Goal: Information Seeking & Learning: Learn about a topic

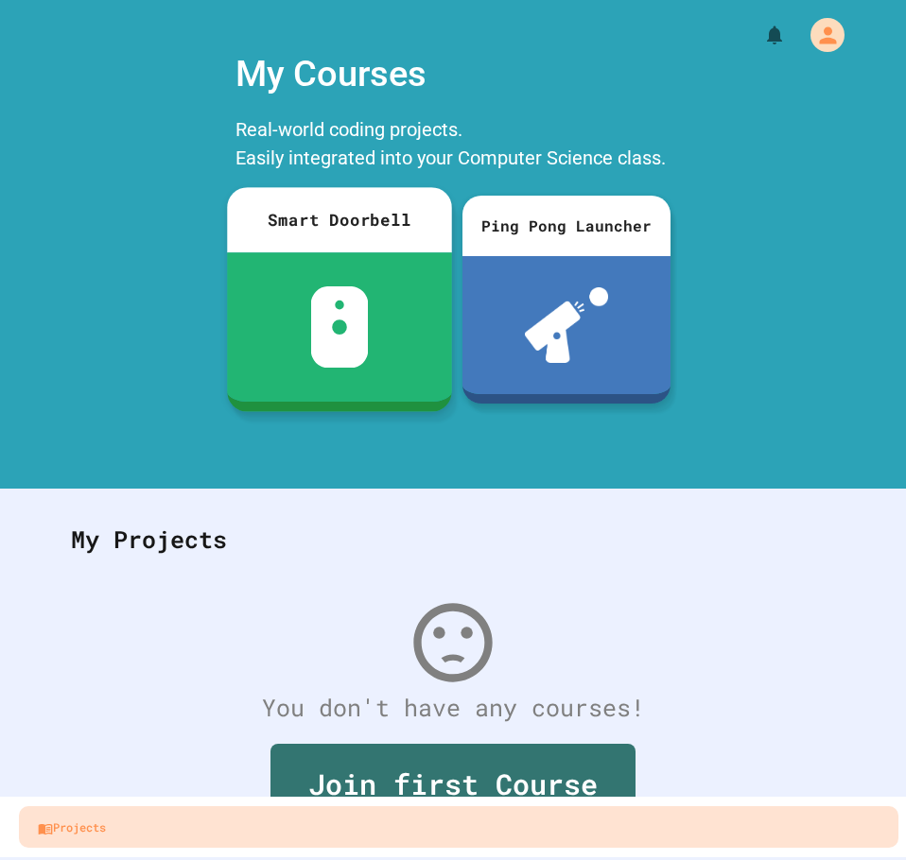
scroll to position [62, 0]
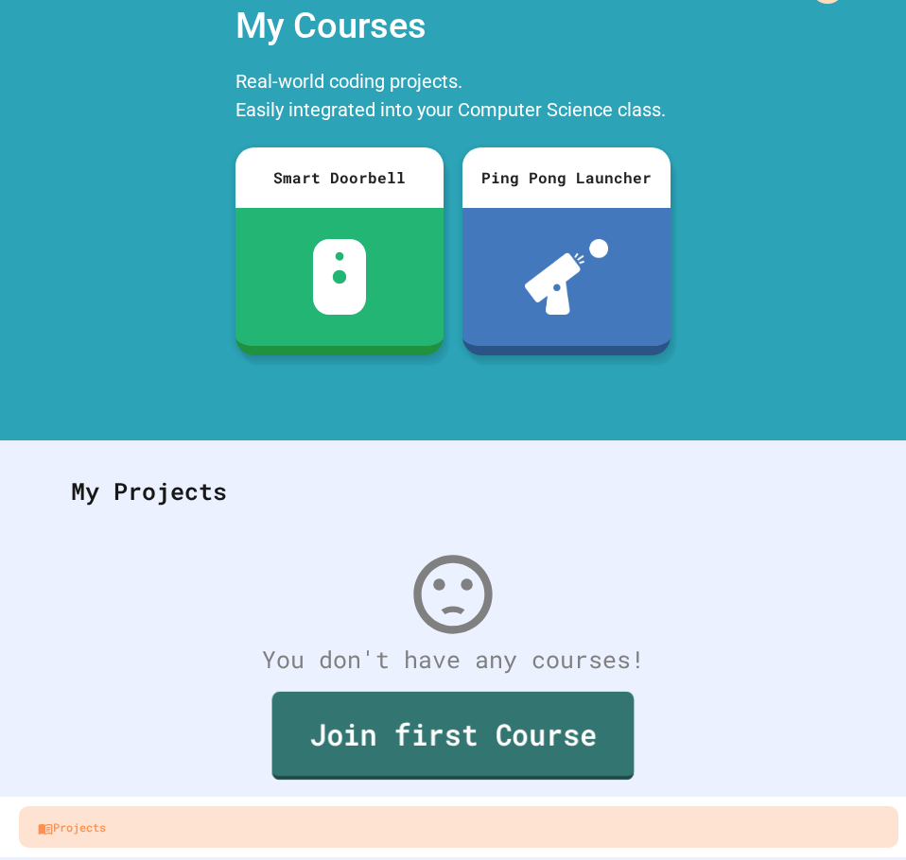
click at [313, 730] on link "Join first Course" at bounding box center [453, 736] width 362 height 88
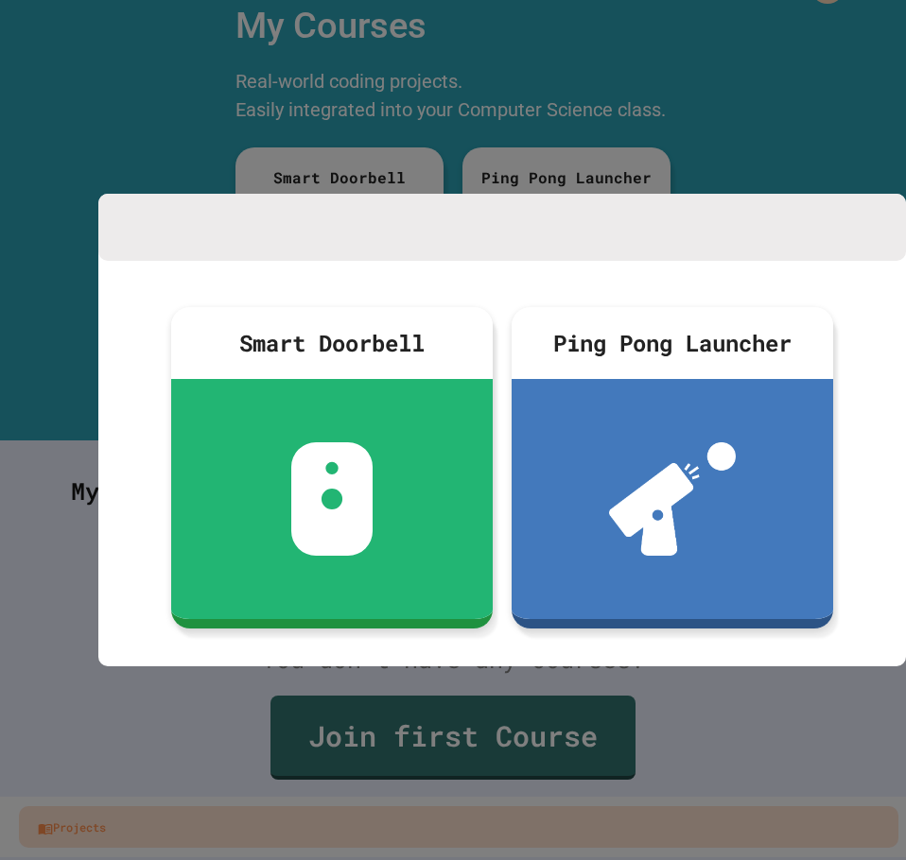
click at [807, 100] on div at bounding box center [453, 430] width 906 height 860
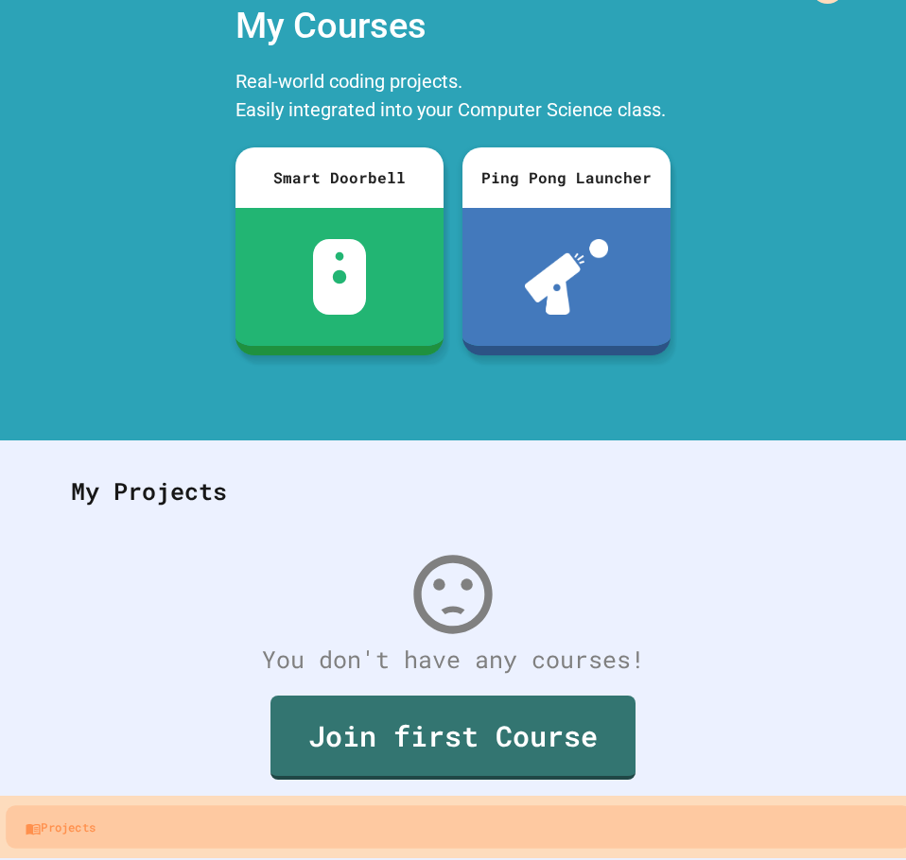
click at [140, 822] on link "Projects" at bounding box center [459, 826] width 906 height 43
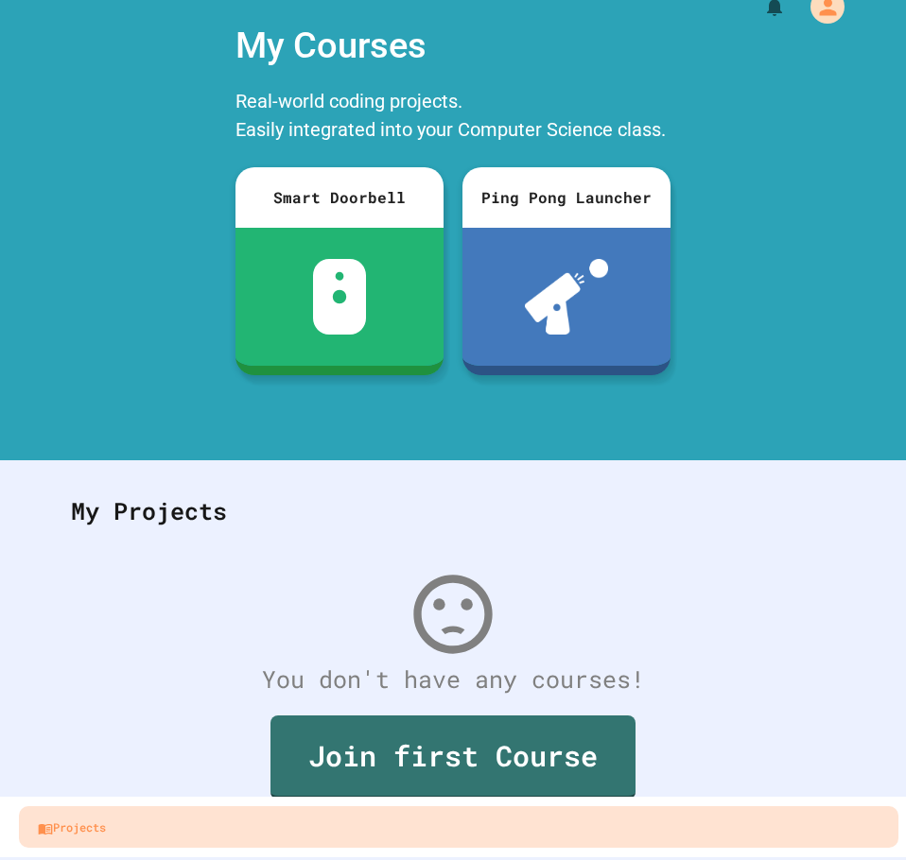
scroll to position [0, 0]
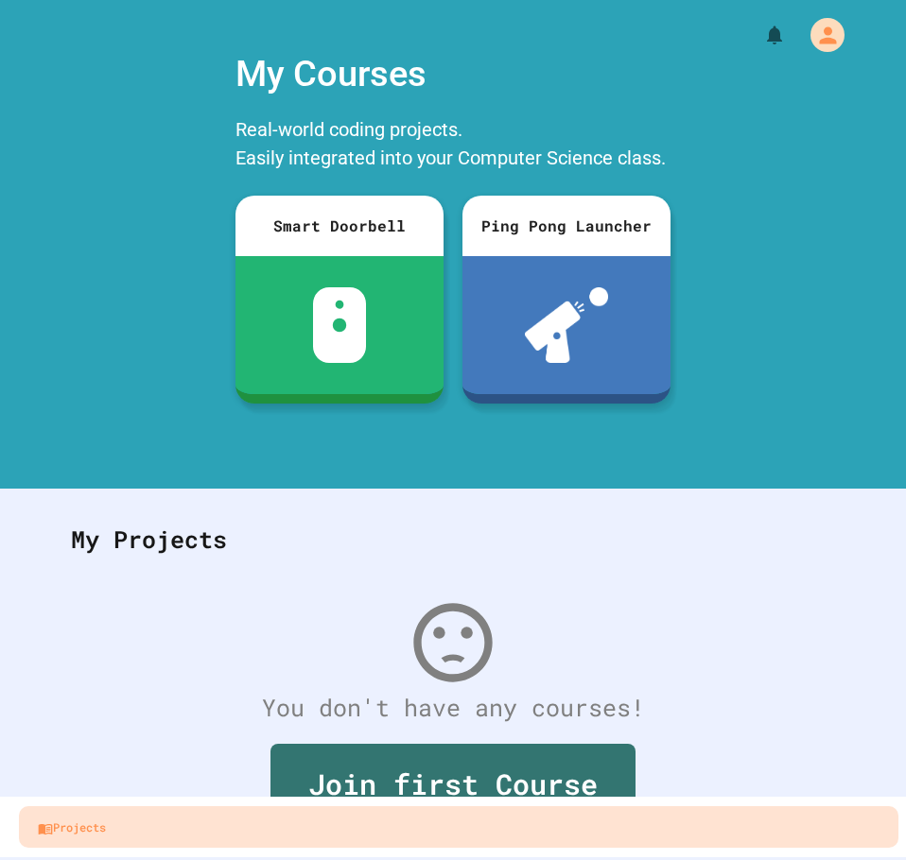
click at [797, 15] on div at bounding box center [453, 28] width 906 height 57
click at [808, 24] on div "My Account" at bounding box center [829, 35] width 42 height 42
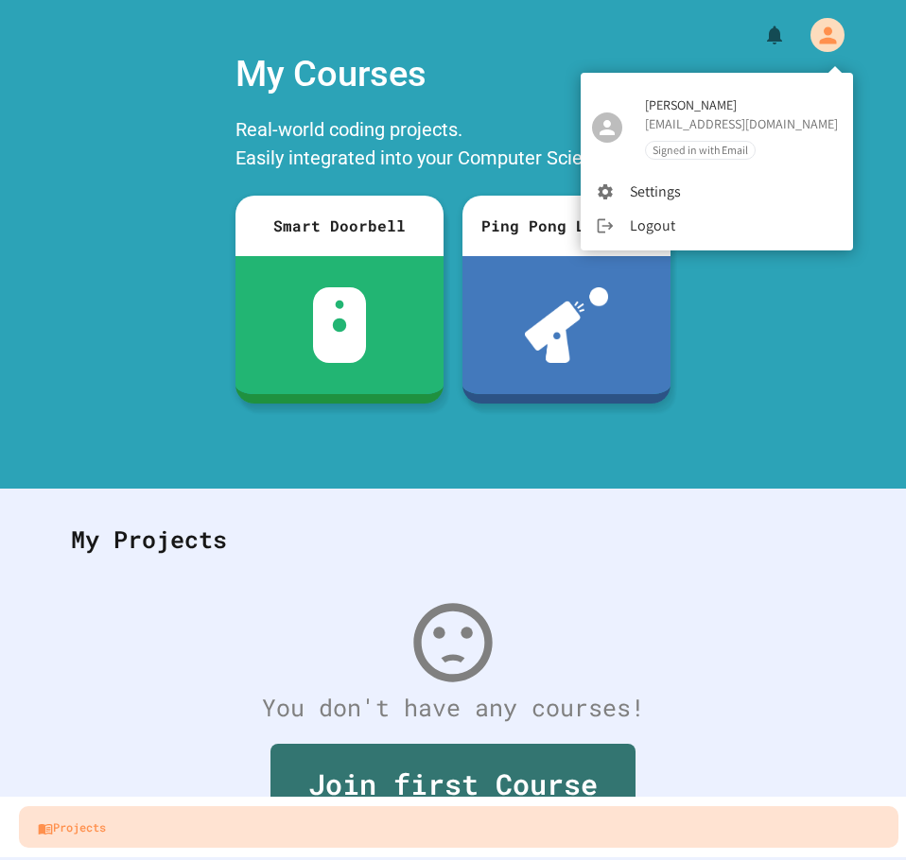
click at [797, 24] on div at bounding box center [453, 430] width 906 height 860
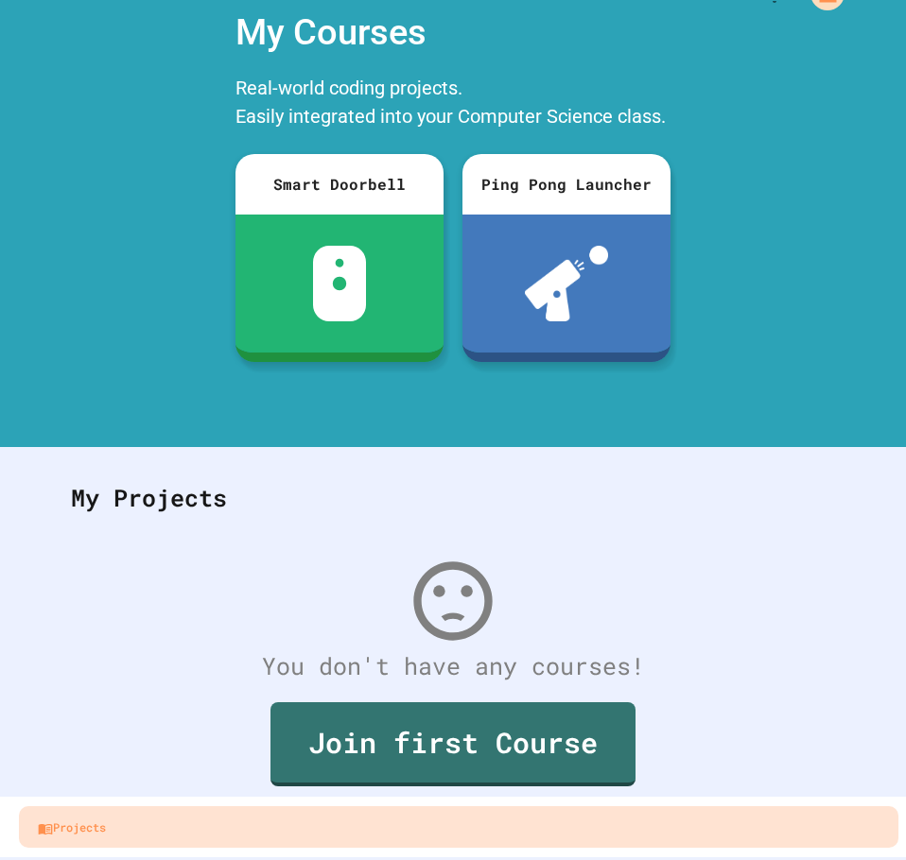
scroll to position [62, 0]
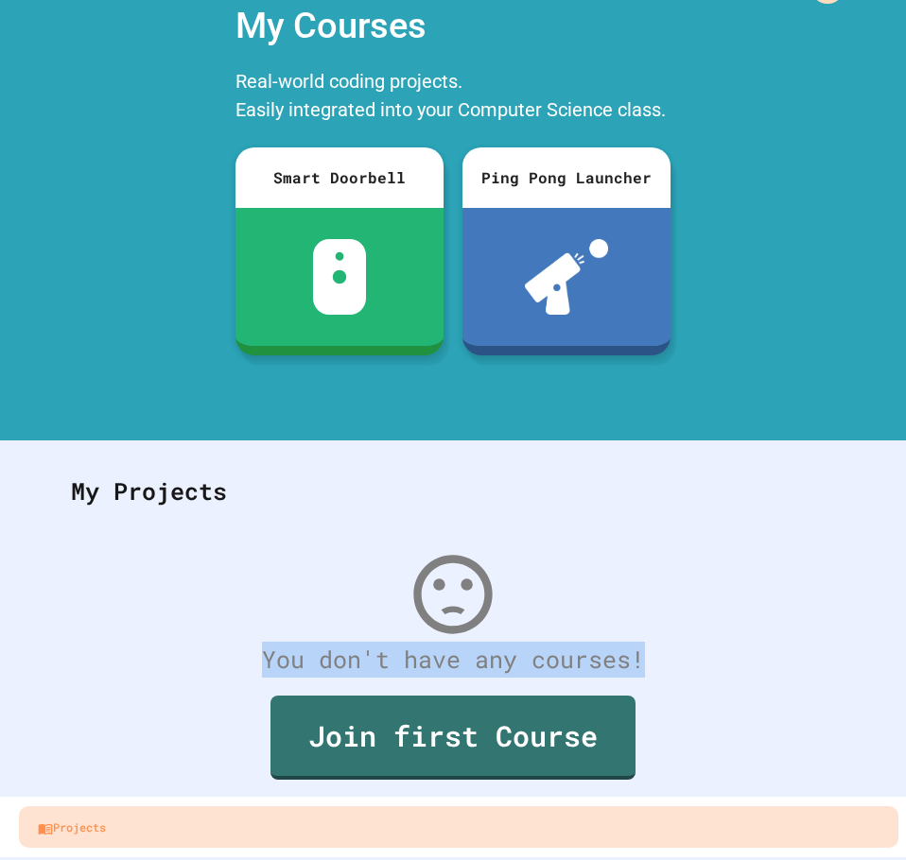
drag, startPoint x: 664, startPoint y: 636, endPoint x: 699, endPoint y: 618, distance: 39.3
click at [699, 618] on div "You don't have any courses! Join first Course" at bounding box center [453, 687] width 802 height 319
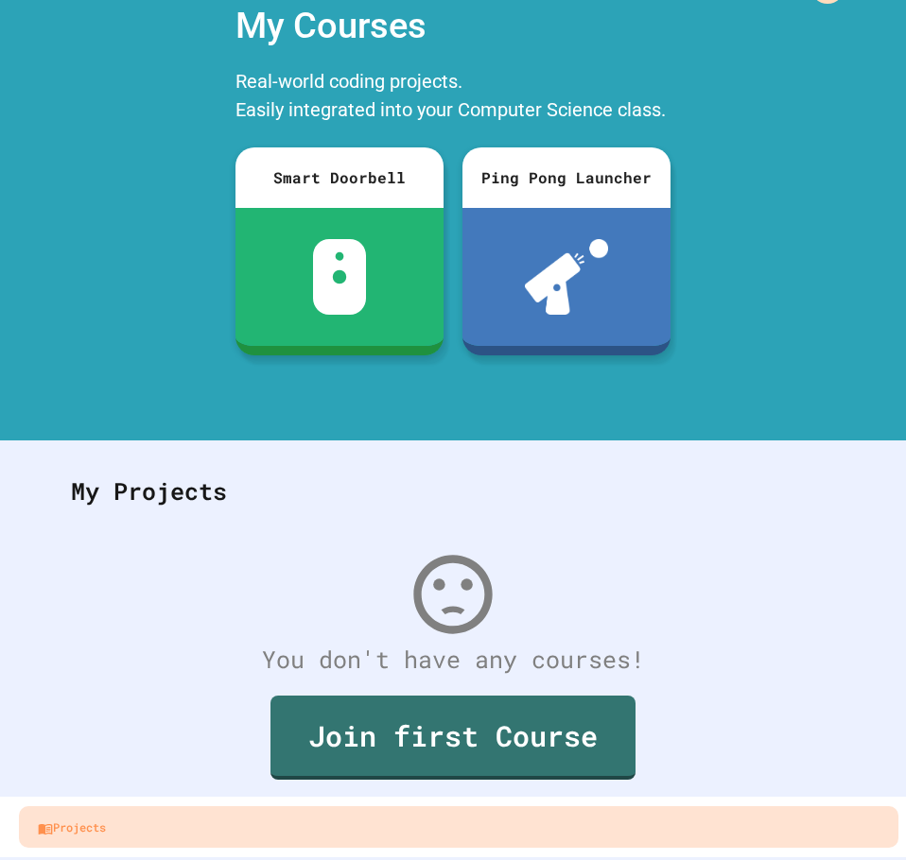
drag, startPoint x: 473, startPoint y: 857, endPoint x: 500, endPoint y: 819, distance: 47.5
click at [447, 845] on div "Projects" at bounding box center [453, 827] width 906 height 66
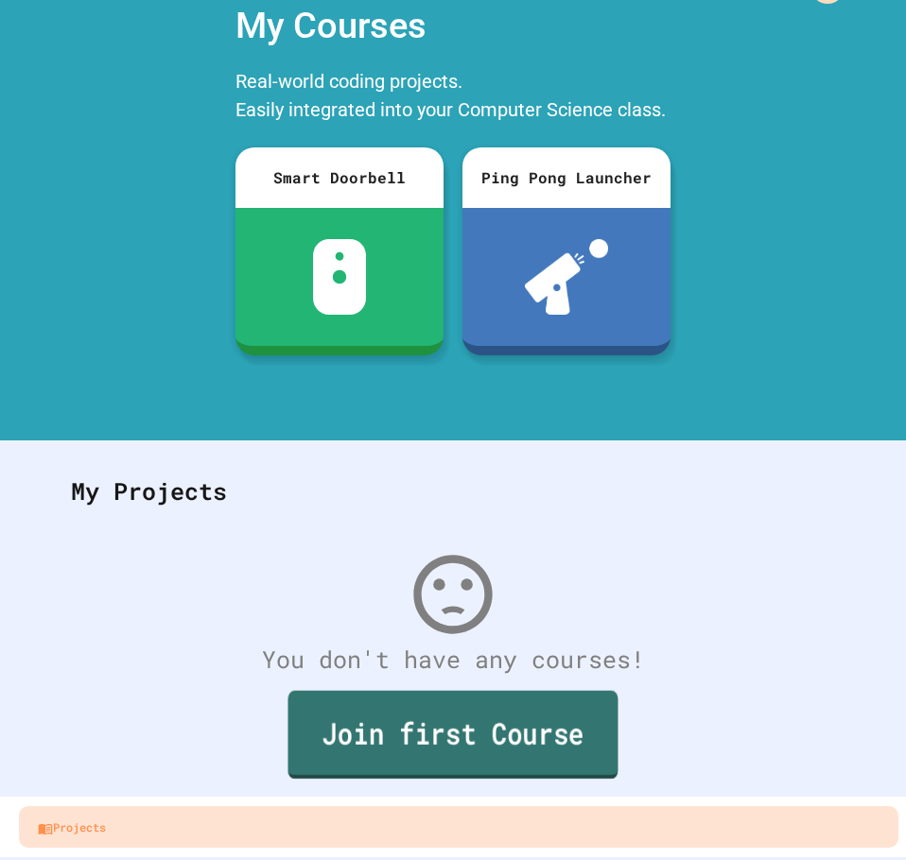
click at [492, 710] on link "Join first Course" at bounding box center [452, 735] width 330 height 88
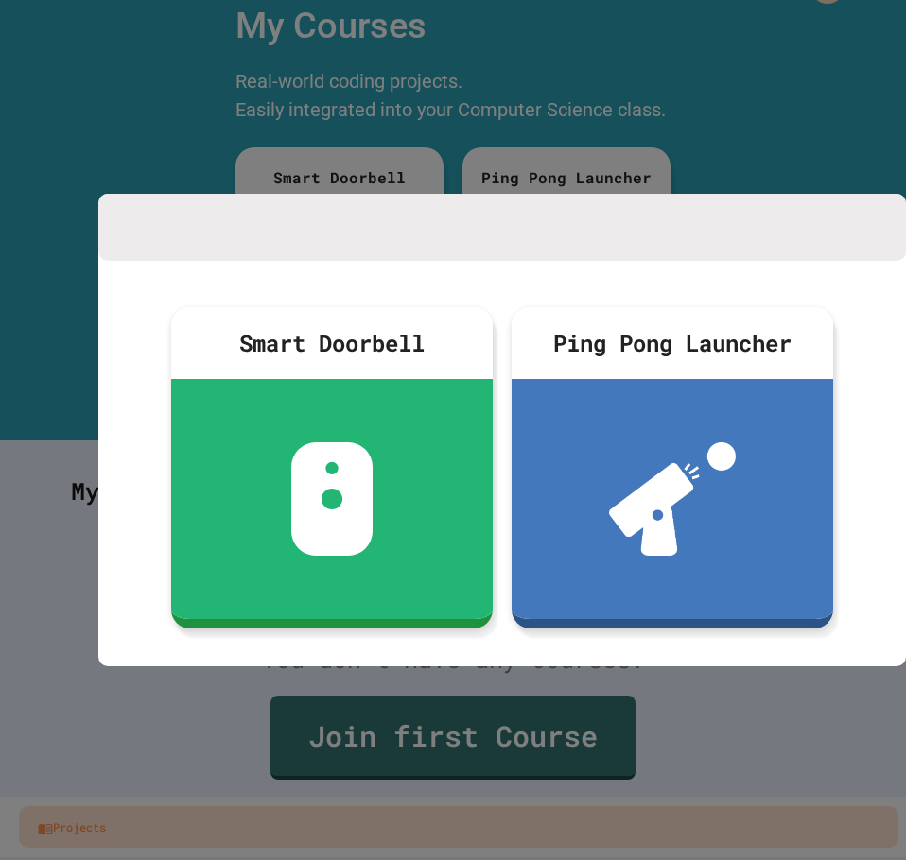
click at [485, 712] on div at bounding box center [453, 430] width 906 height 860
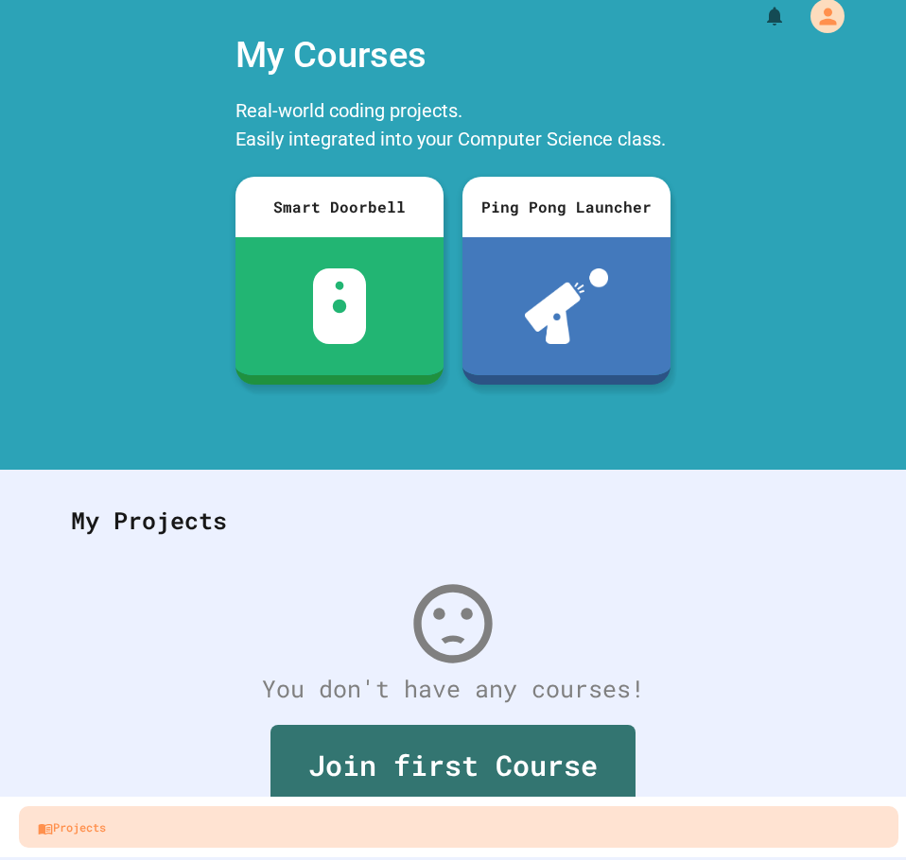
scroll to position [0, 0]
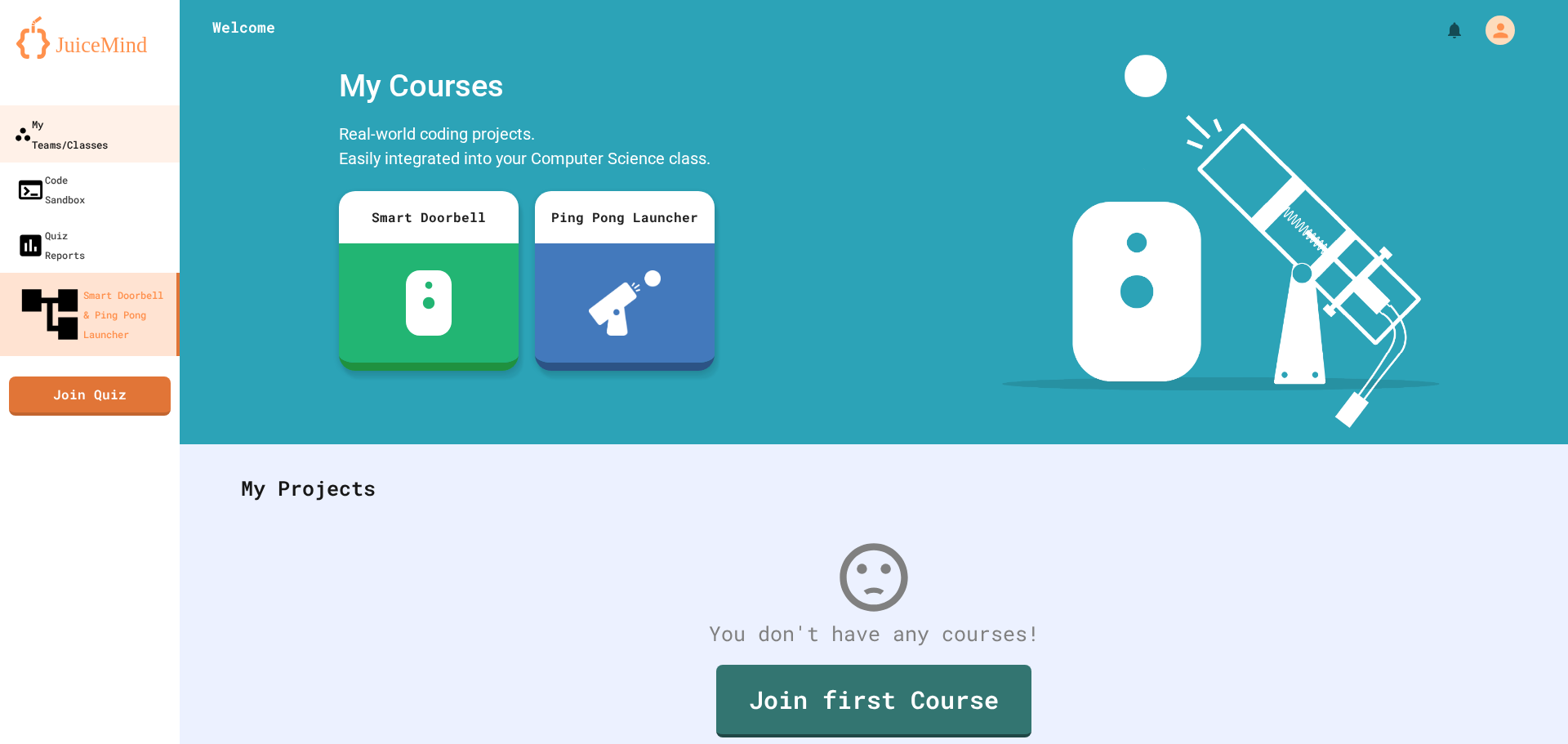
click at [74, 130] on div "My Teams/Classes" at bounding box center [60, 133] width 94 height 40
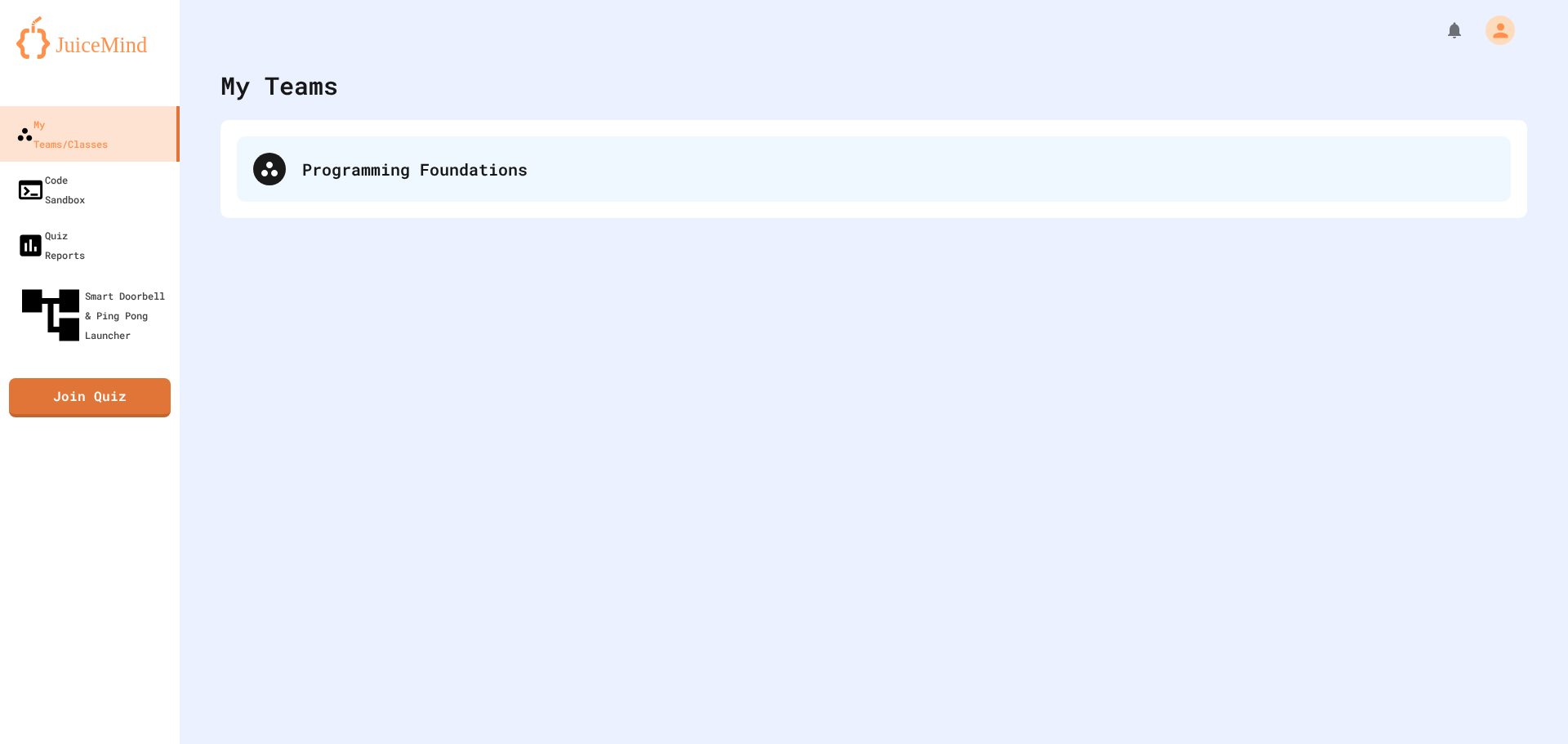
click at [312, 158] on div "Programming Foundations" at bounding box center [898, 169] width 1192 height 24
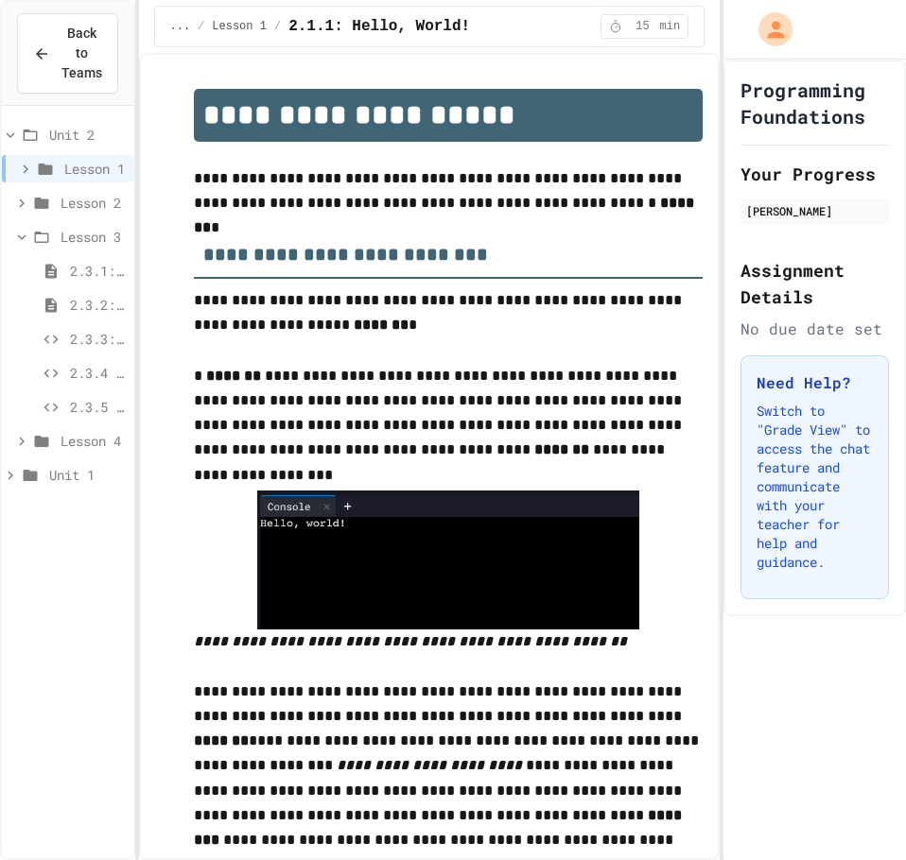
click at [20, 133] on icon at bounding box center [30, 135] width 23 height 17
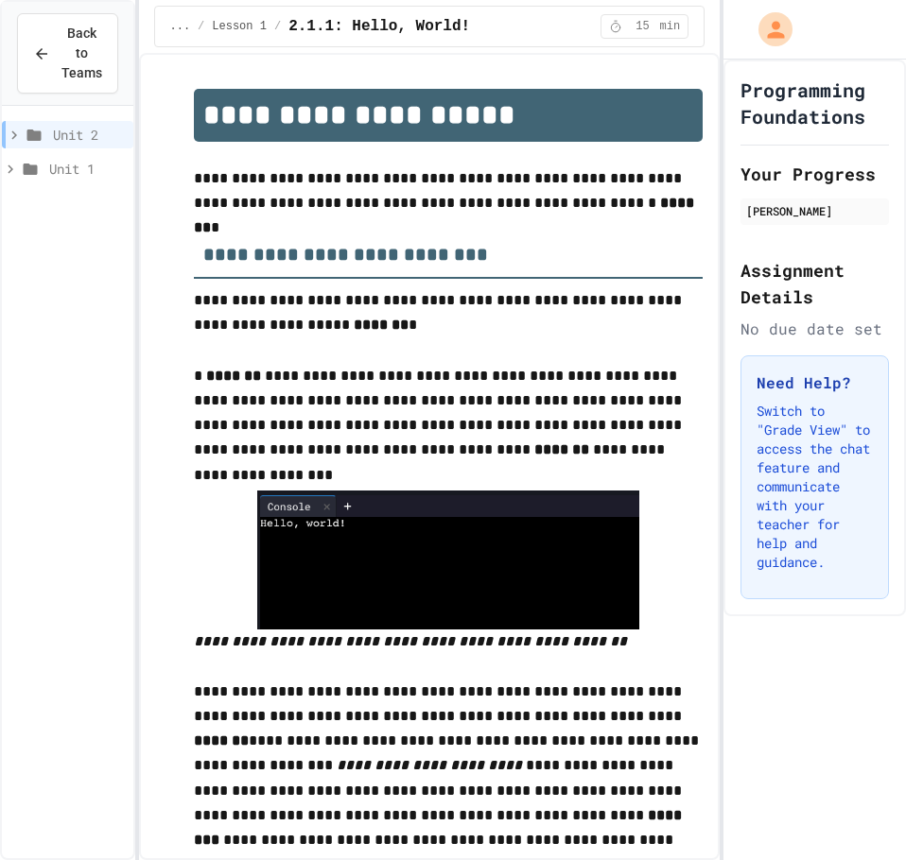
click at [20, 135] on icon at bounding box center [14, 135] width 17 height 17
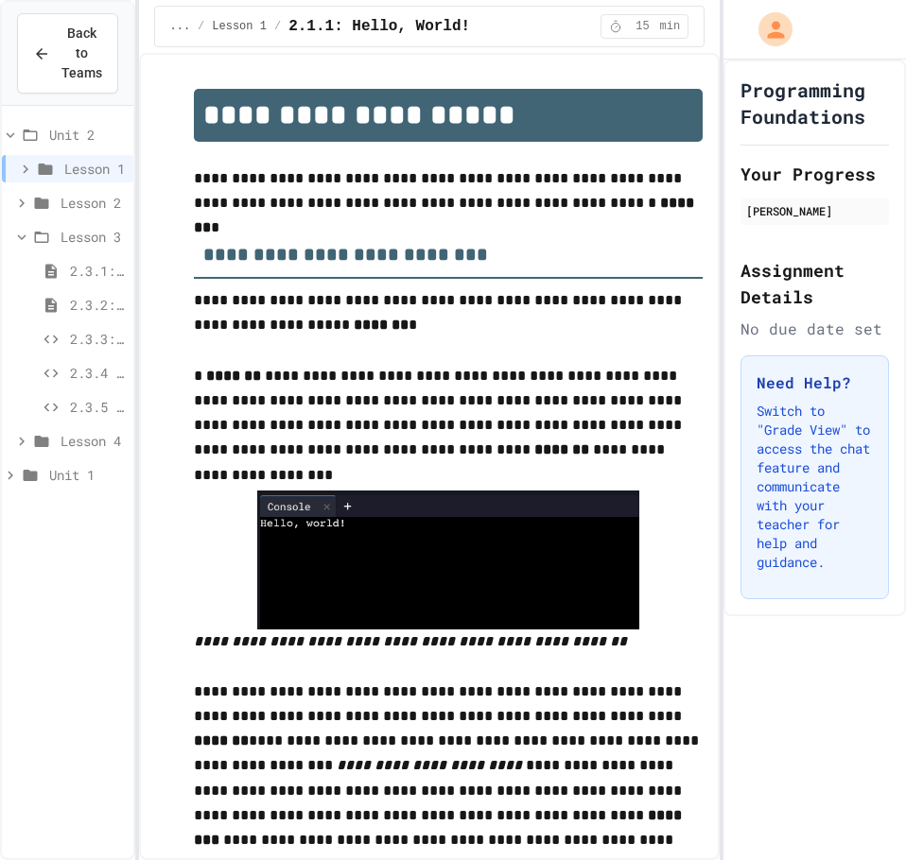
click at [20, 135] on icon at bounding box center [30, 135] width 23 height 17
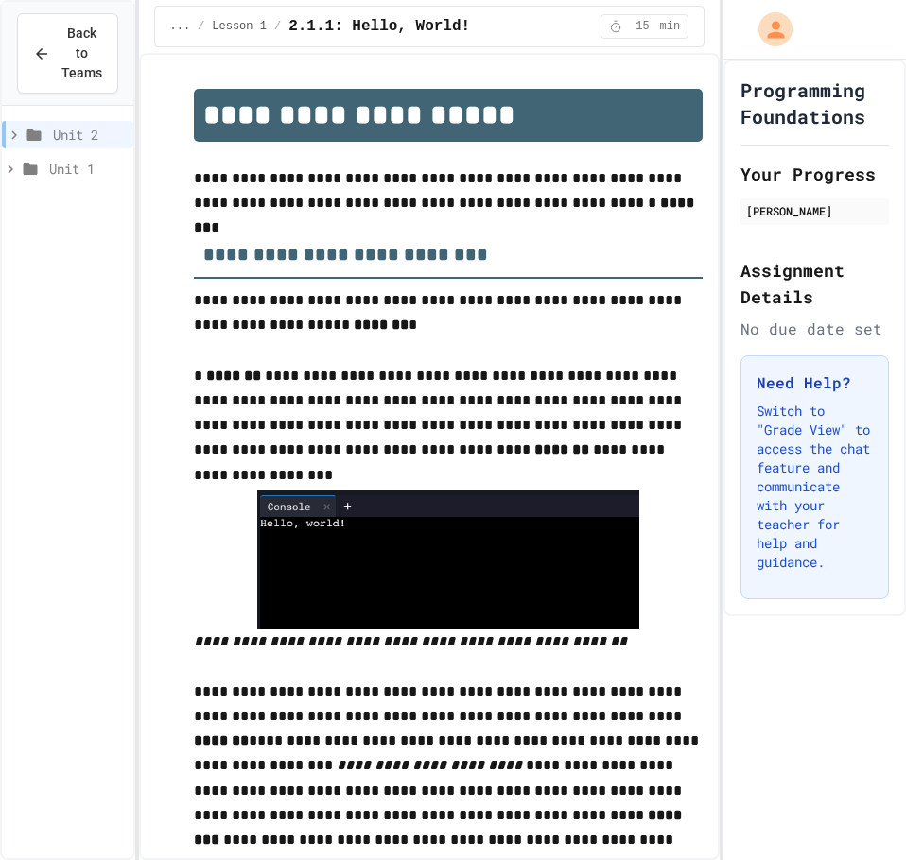
click at [20, 138] on icon at bounding box center [14, 135] width 17 height 17
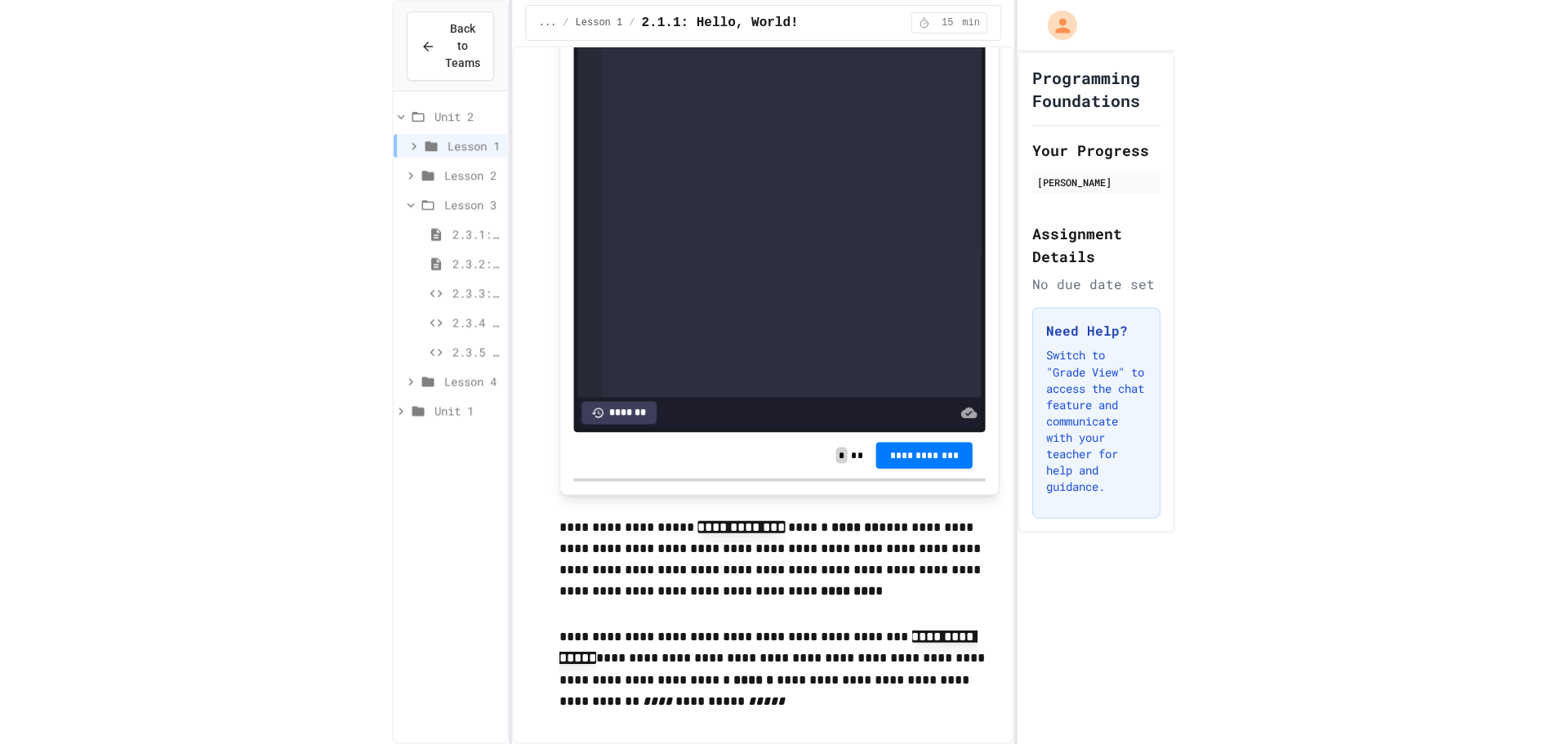
scroll to position [1389, 0]
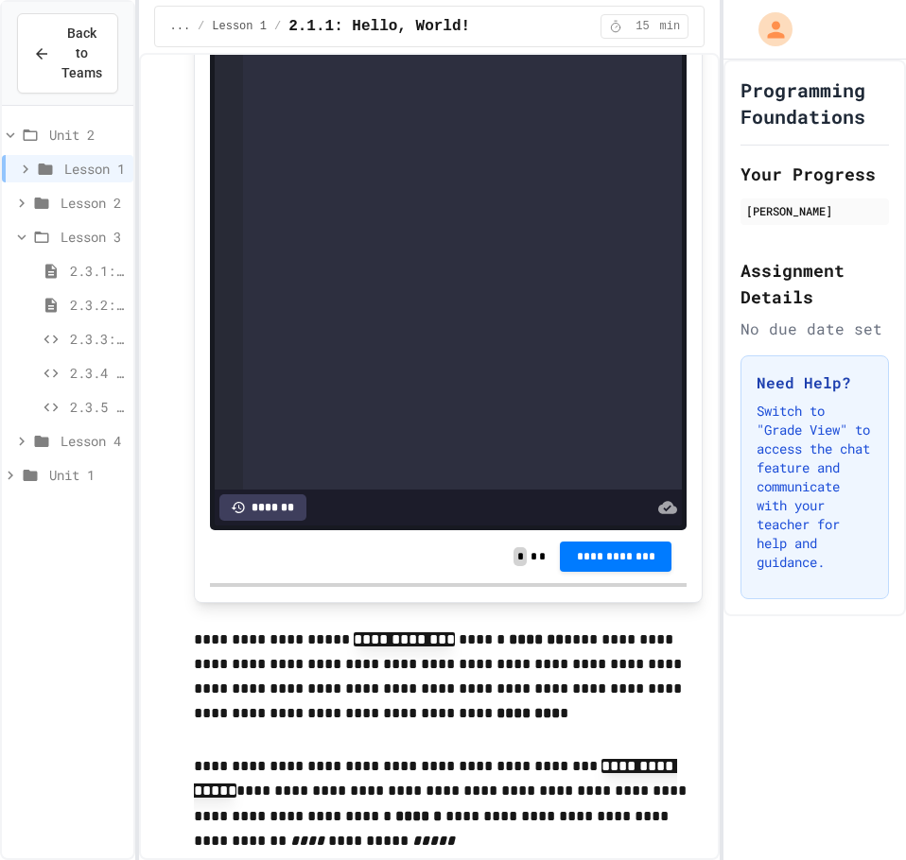
click at [11, 437] on div "Lesson 4" at bounding box center [67, 440] width 131 height 27
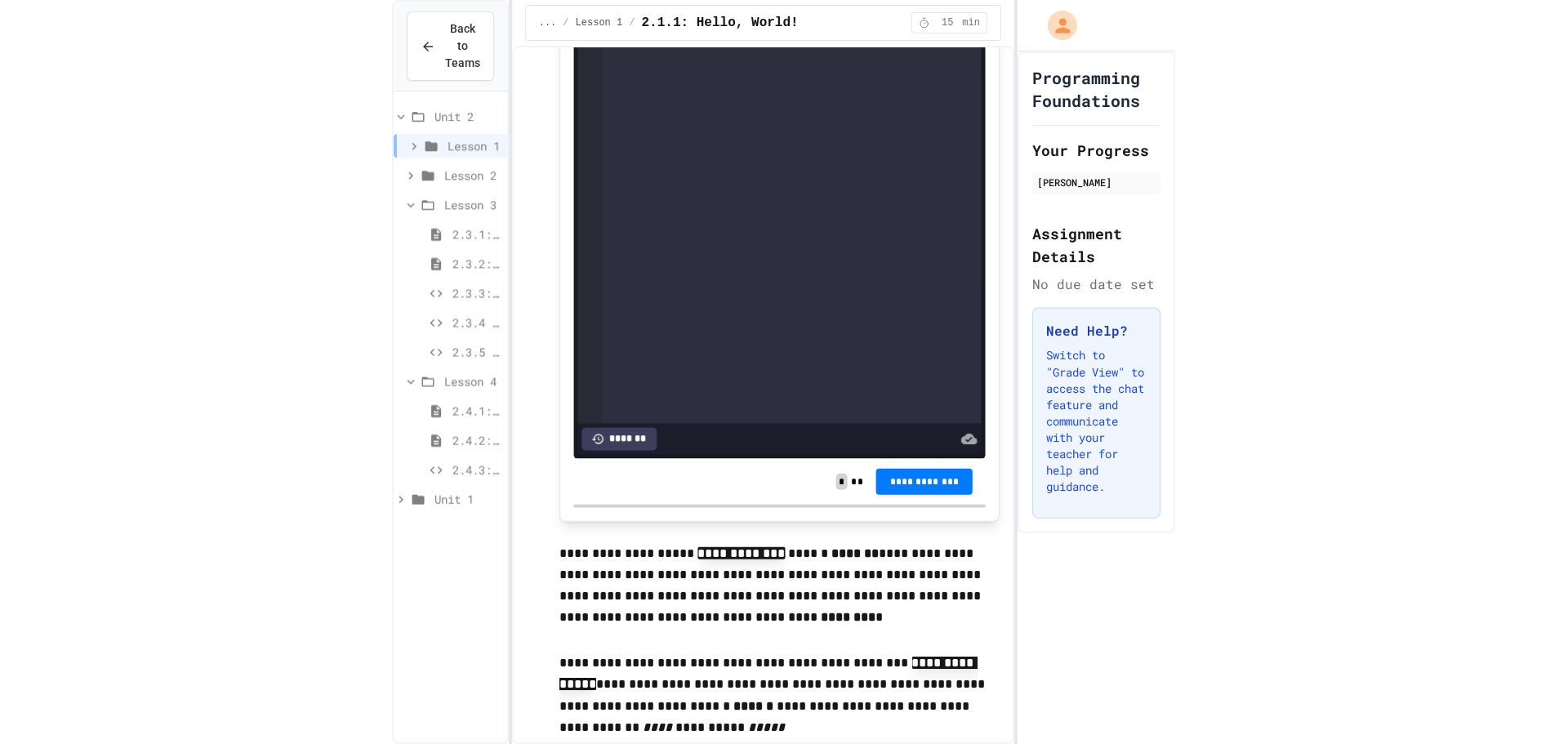
scroll to position [1251, 0]
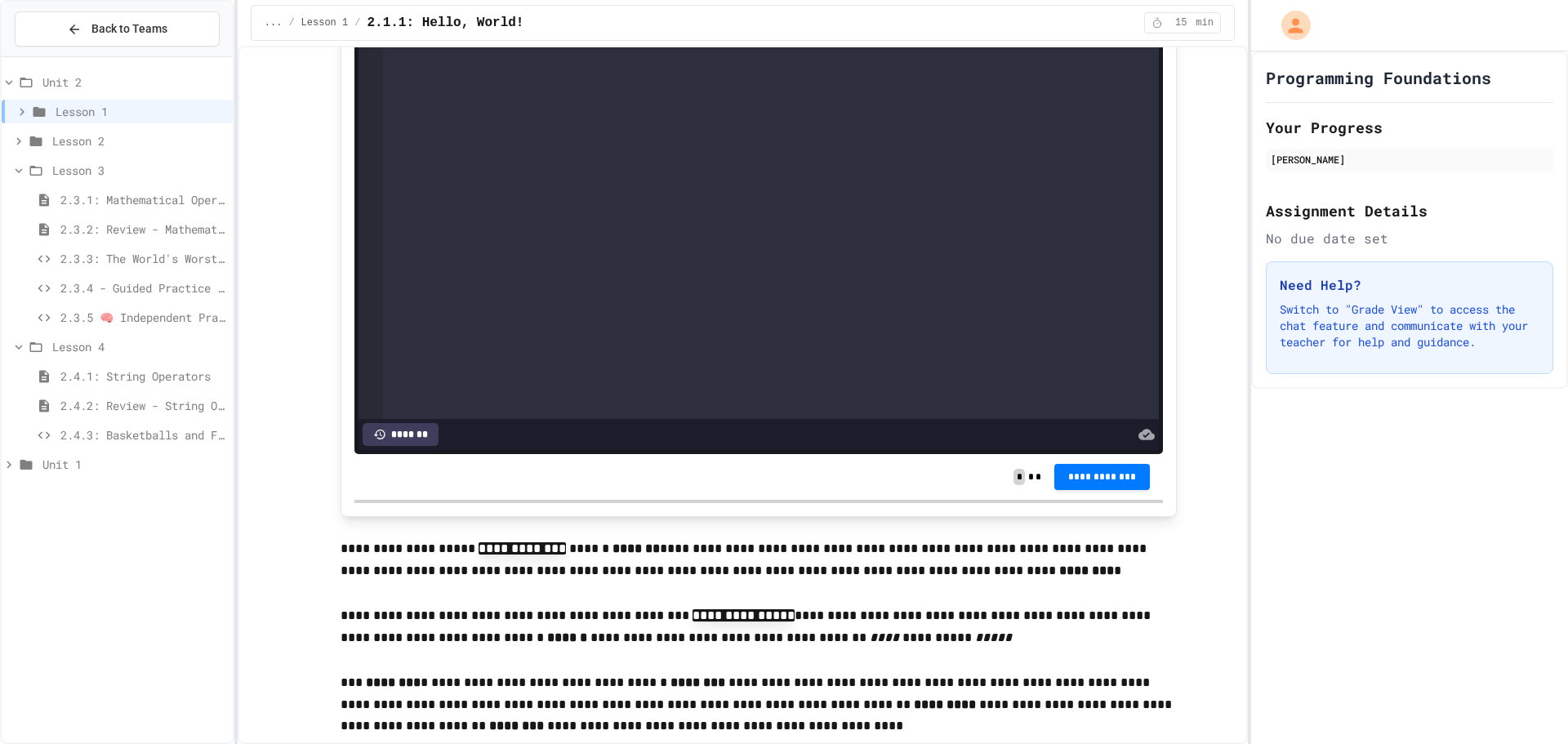
click at [150, 367] on span "2.4.1: String Operators" at bounding box center [143, 376] width 166 height 17
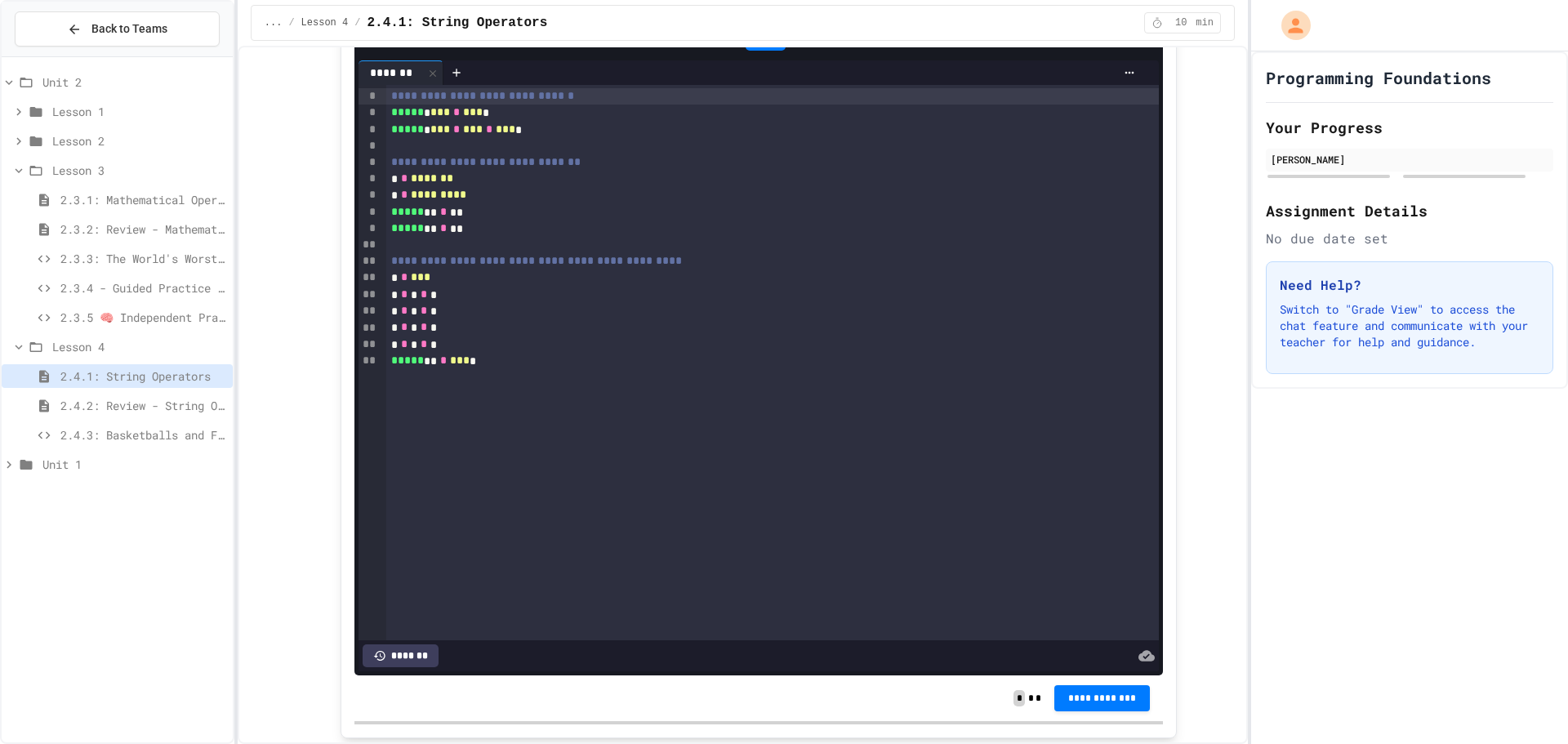
scroll to position [899, 0]
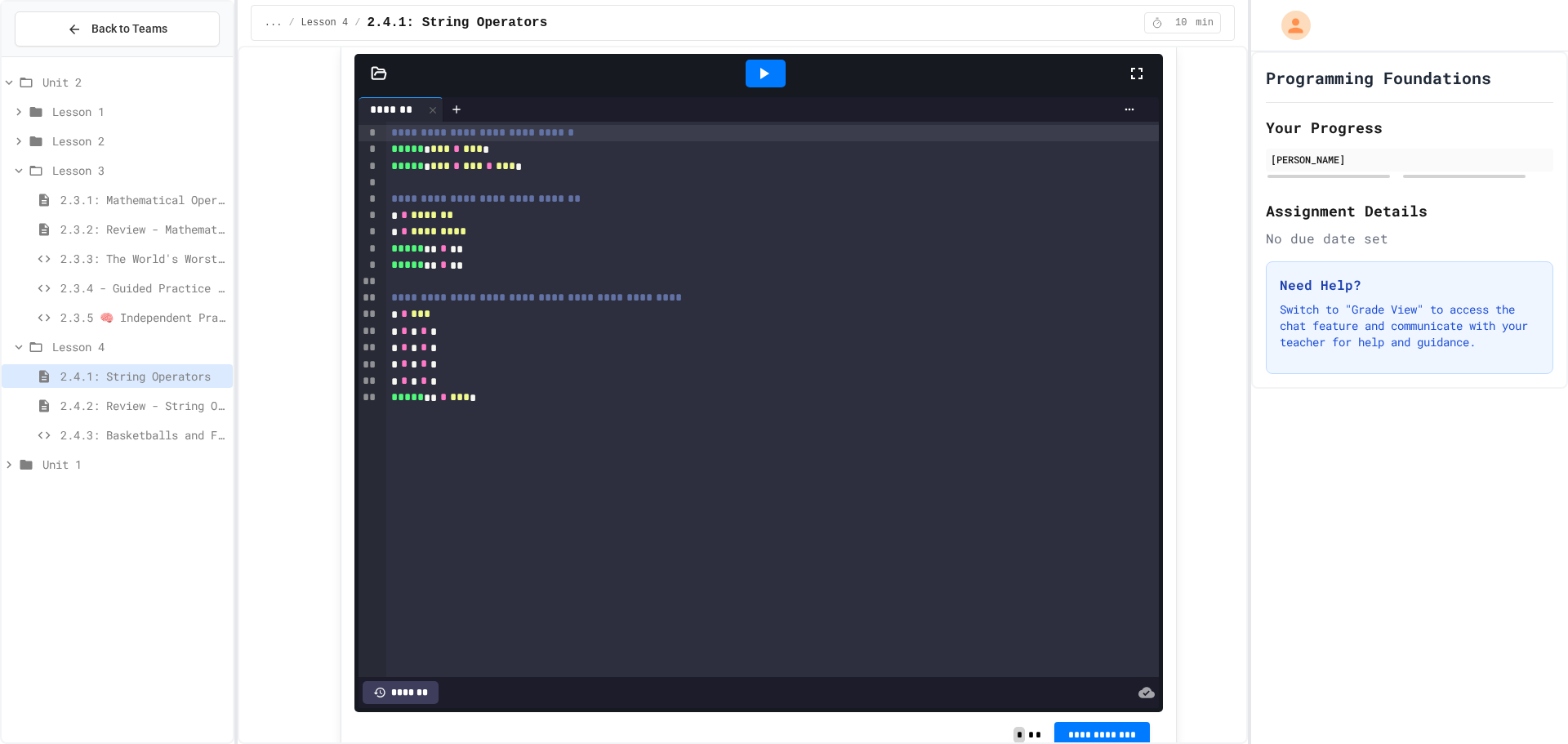
click at [105, 414] on div "2.4.2: Review - String Operators" at bounding box center [117, 405] width 232 height 23
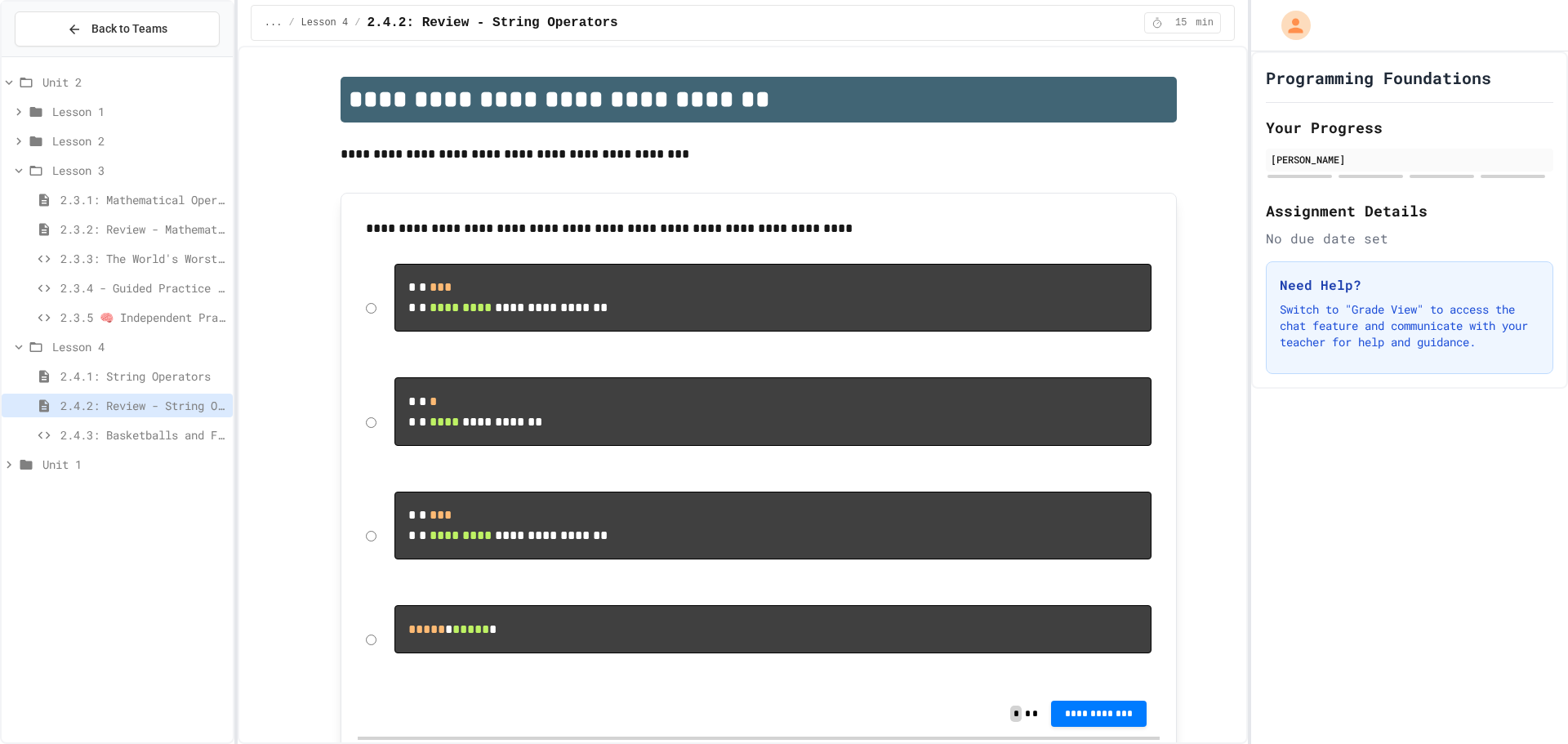
click at [112, 438] on span "2.4.3: Basketballs and Footballs" at bounding box center [143, 435] width 166 height 17
